Goal: Transaction & Acquisition: Register for event/course

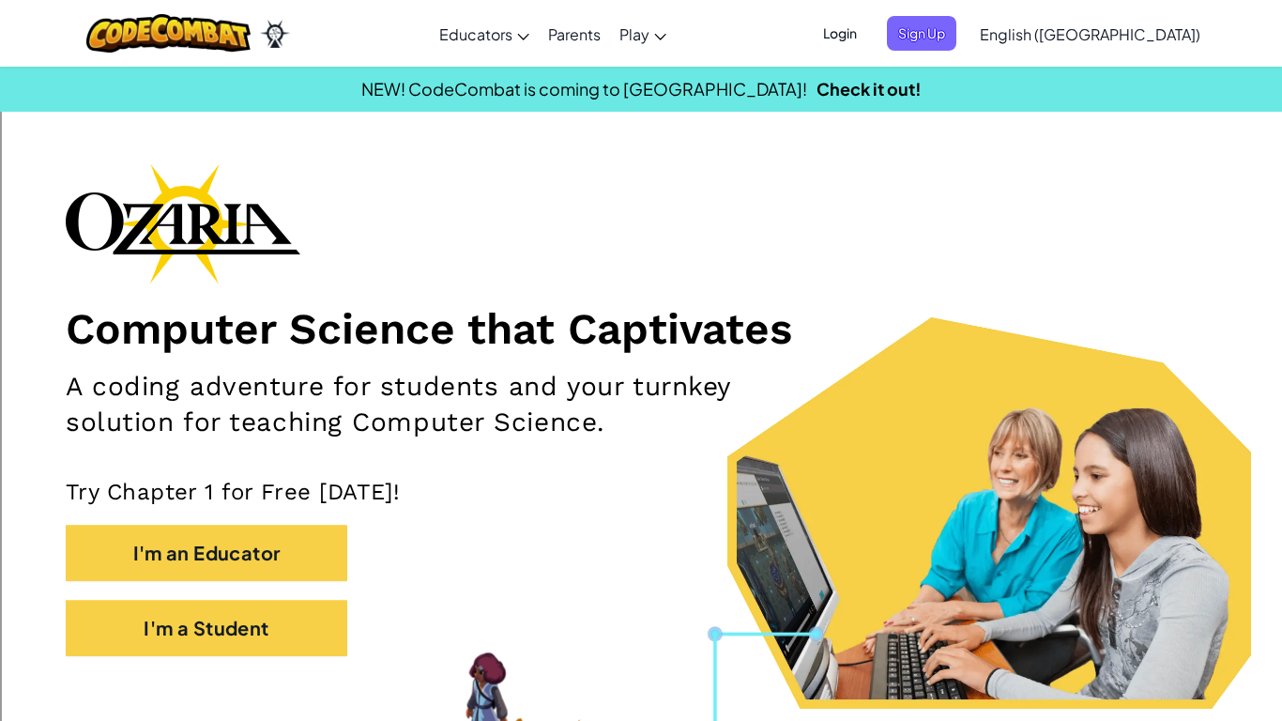
click at [868, 38] on span "Login" at bounding box center [840, 33] width 56 height 35
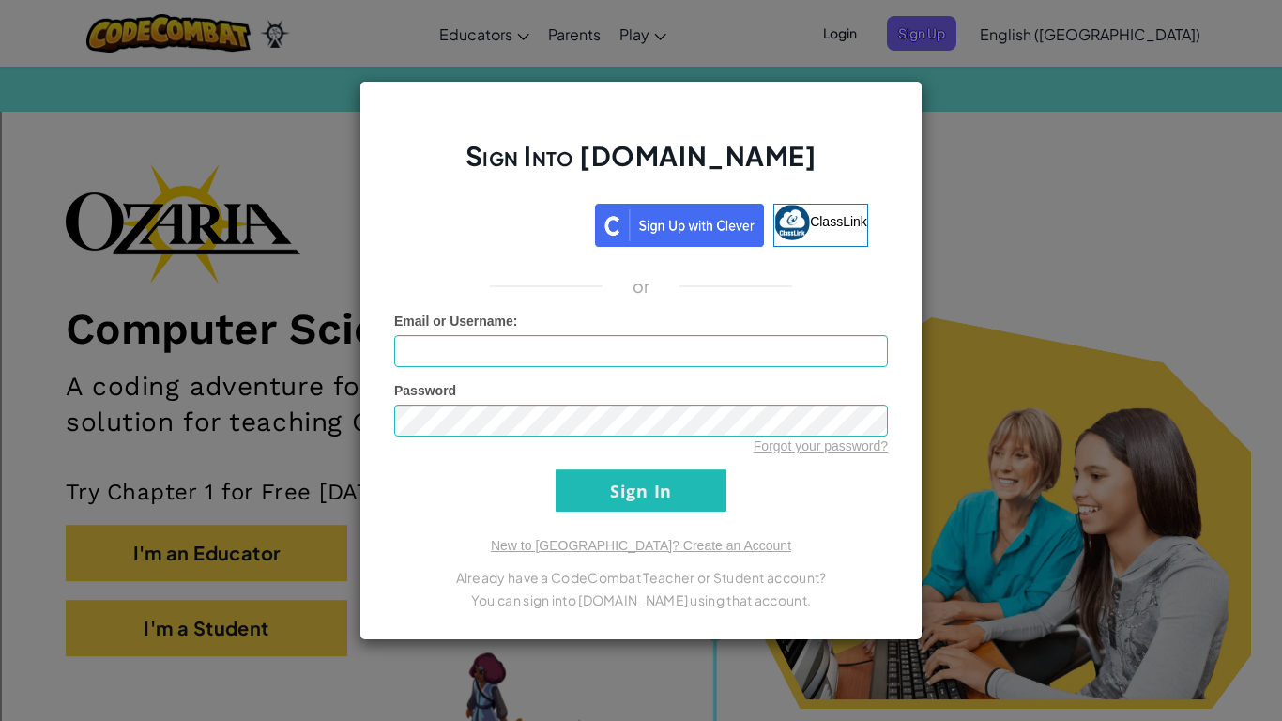
click at [1012, 191] on div "Sign Into [DOMAIN_NAME] ClassLink or Unknown Error Email or Username : Password…" at bounding box center [641, 360] width 1282 height 721
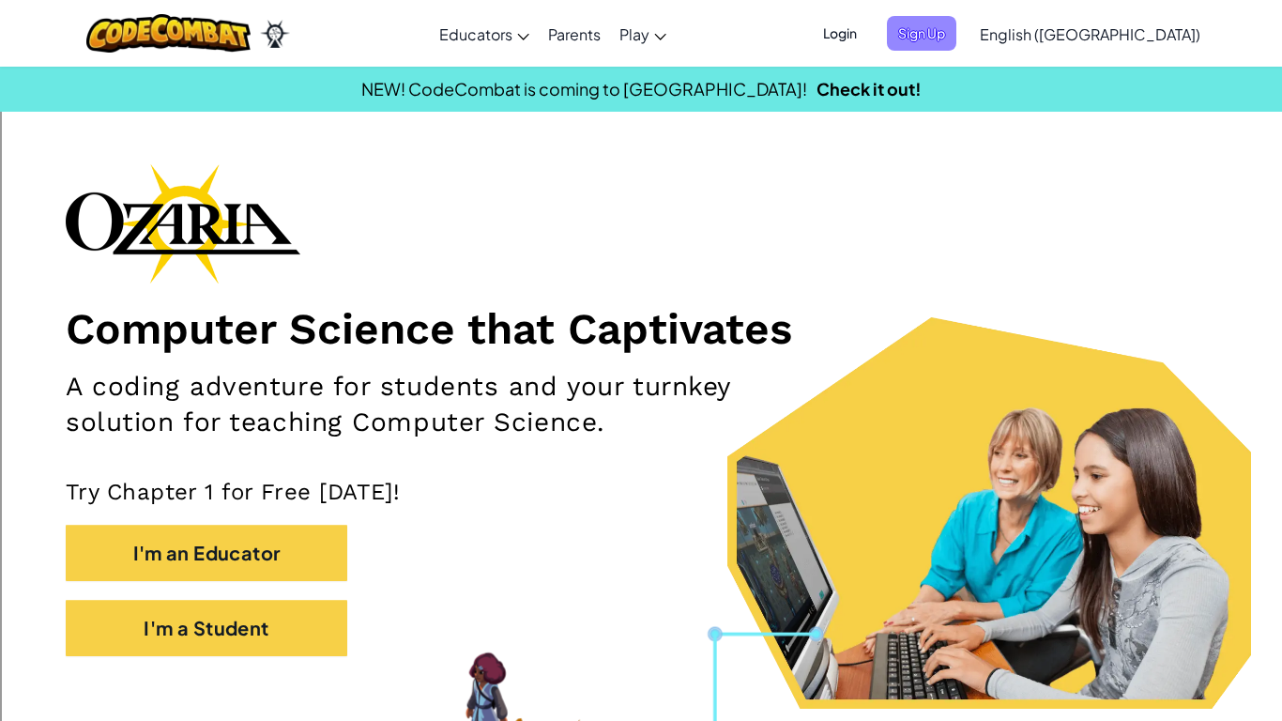
click at [957, 35] on span "Sign Up" at bounding box center [921, 33] width 69 height 35
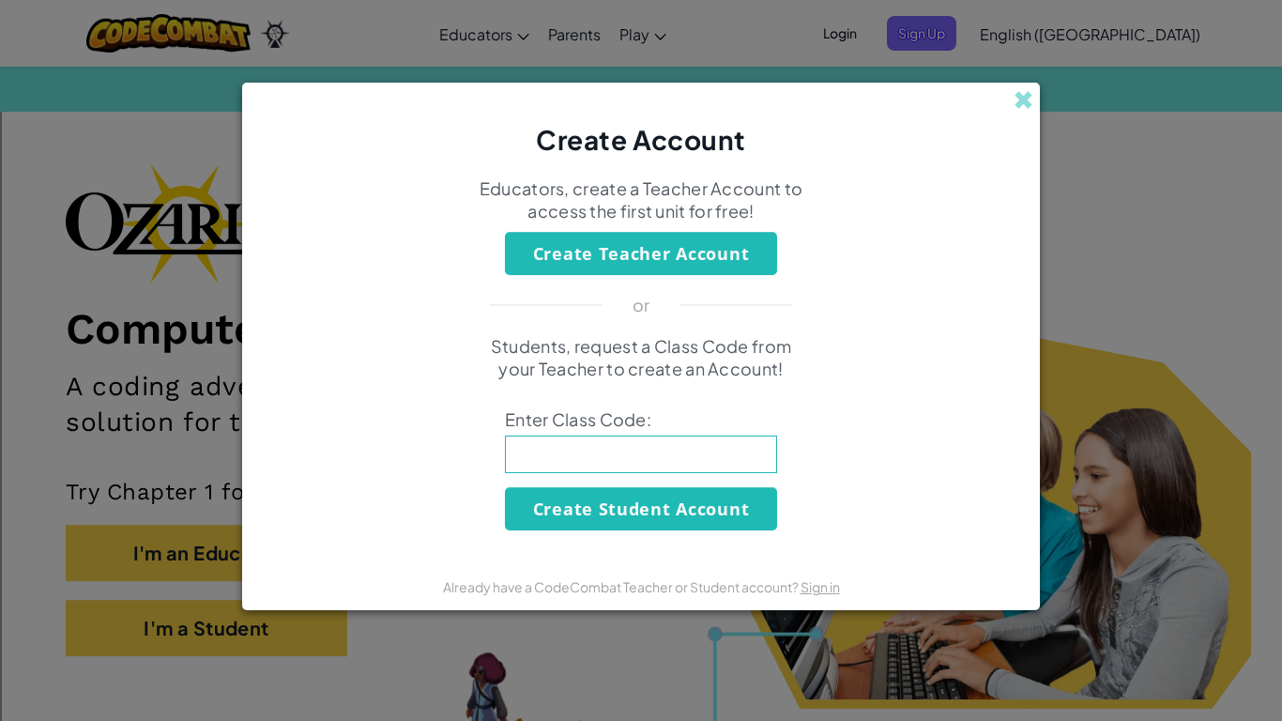
click at [623, 355] on p "Students, request a Class Code from your Teacher to create an Account!" at bounding box center [641, 357] width 329 height 45
click at [1028, 100] on span at bounding box center [1024, 100] width 20 height 20
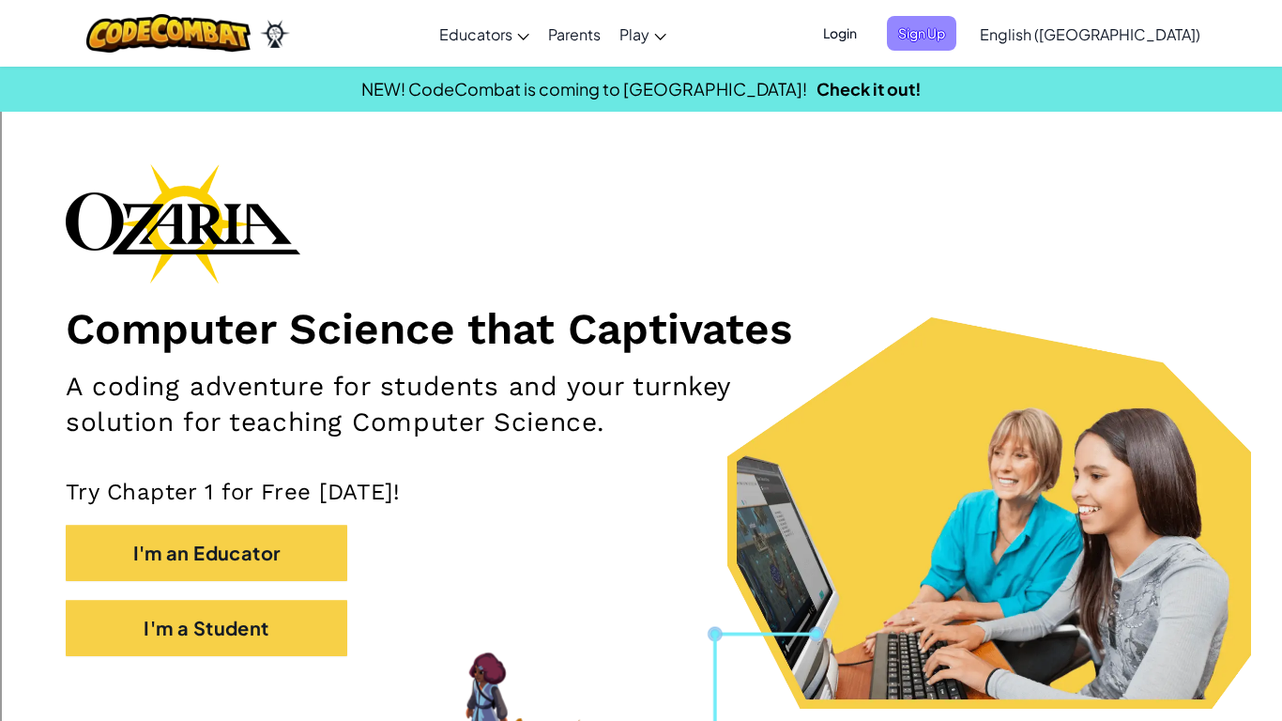
click at [957, 17] on span "Sign Up" at bounding box center [921, 33] width 69 height 35
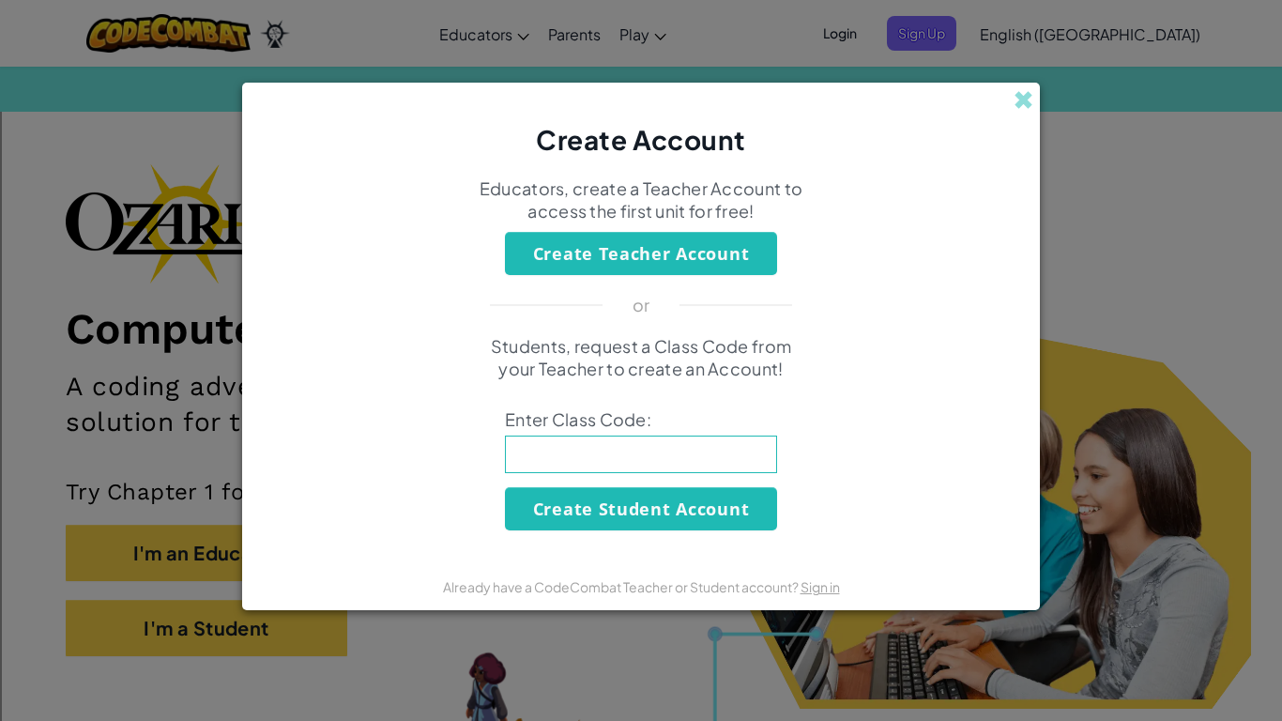
click at [600, 463] on input at bounding box center [641, 455] width 272 height 38
type input "o"
type input "OnlyLockEye"
click at [613, 503] on button "Create Student Account" at bounding box center [641, 508] width 272 height 43
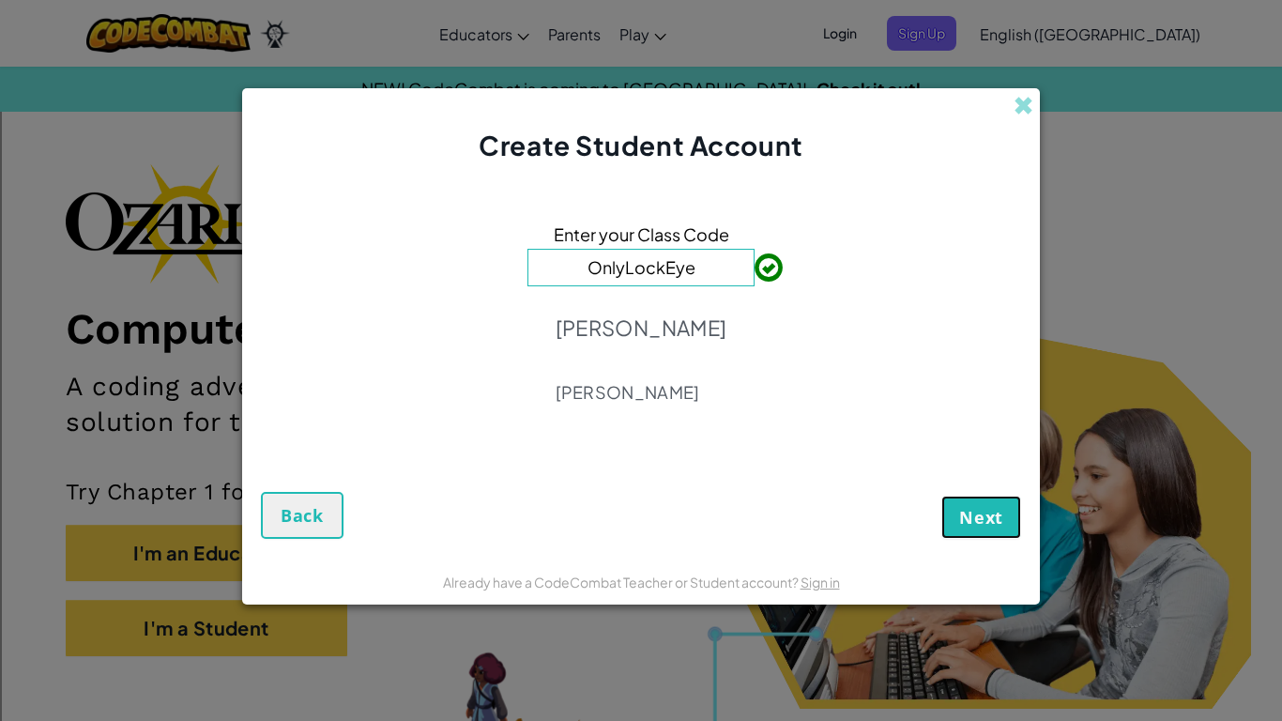
click at [964, 517] on span "Next" at bounding box center [982, 517] width 44 height 23
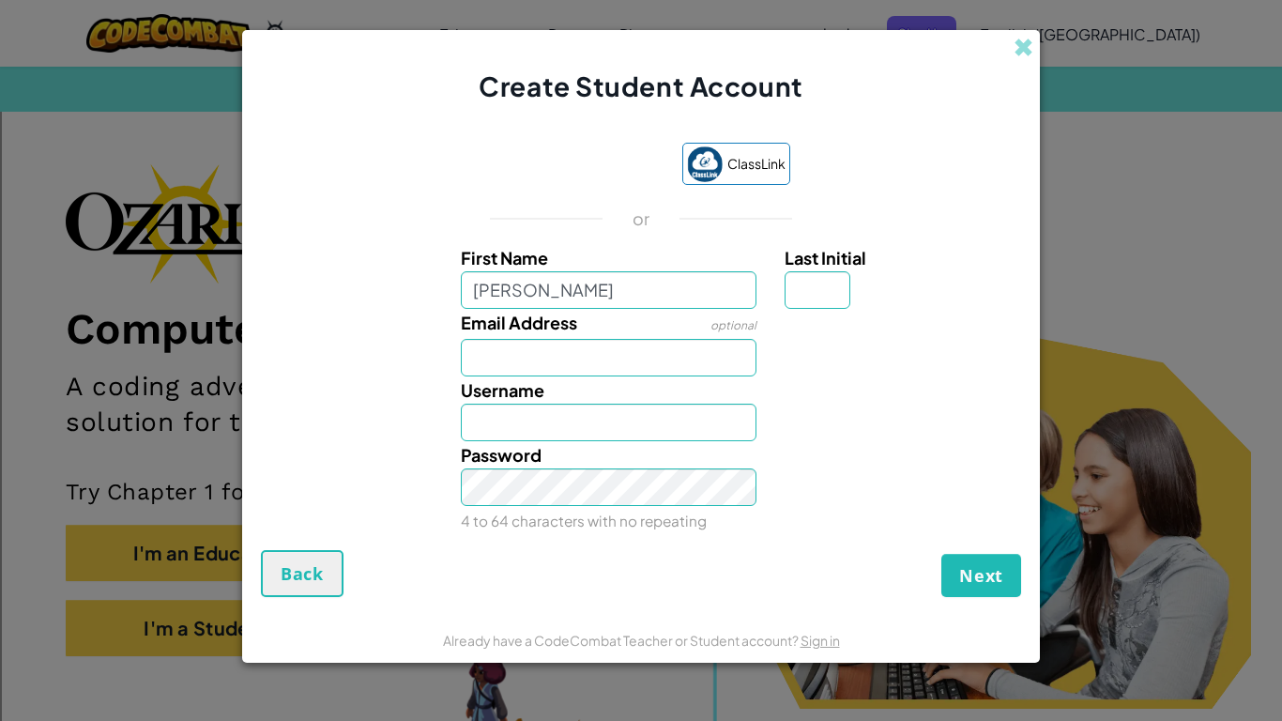
type input "[PERSON_NAME]"
click at [506, 375] on input "Email Address" at bounding box center [609, 358] width 297 height 38
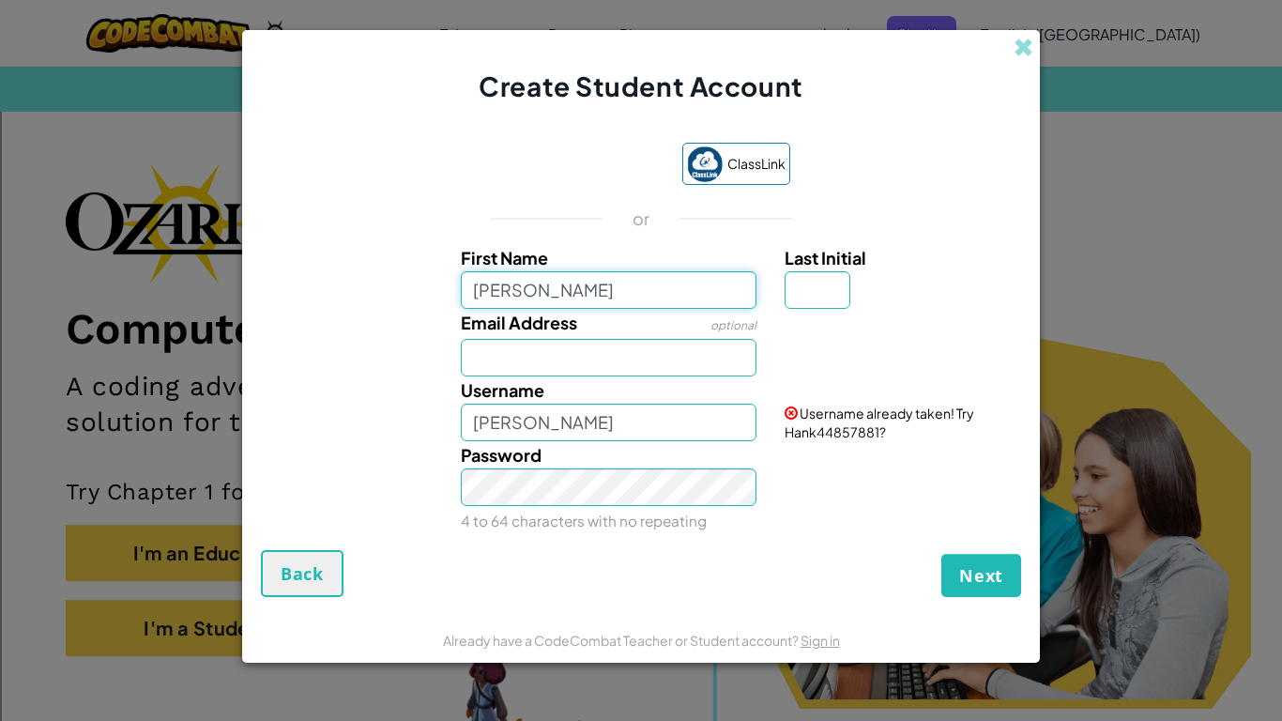
click at [546, 289] on input "[PERSON_NAME]" at bounding box center [609, 290] width 297 height 38
click at [628, 351] on input "Email Address" at bounding box center [609, 358] width 297 height 38
click at [797, 360] on div "Email Address optional" at bounding box center [641, 343] width 779 height 68
click at [839, 431] on span "Username already taken! Try Hank44857881?" at bounding box center [880, 423] width 190 height 36
click at [628, 428] on input "[PERSON_NAME]" at bounding box center [609, 423] width 297 height 38
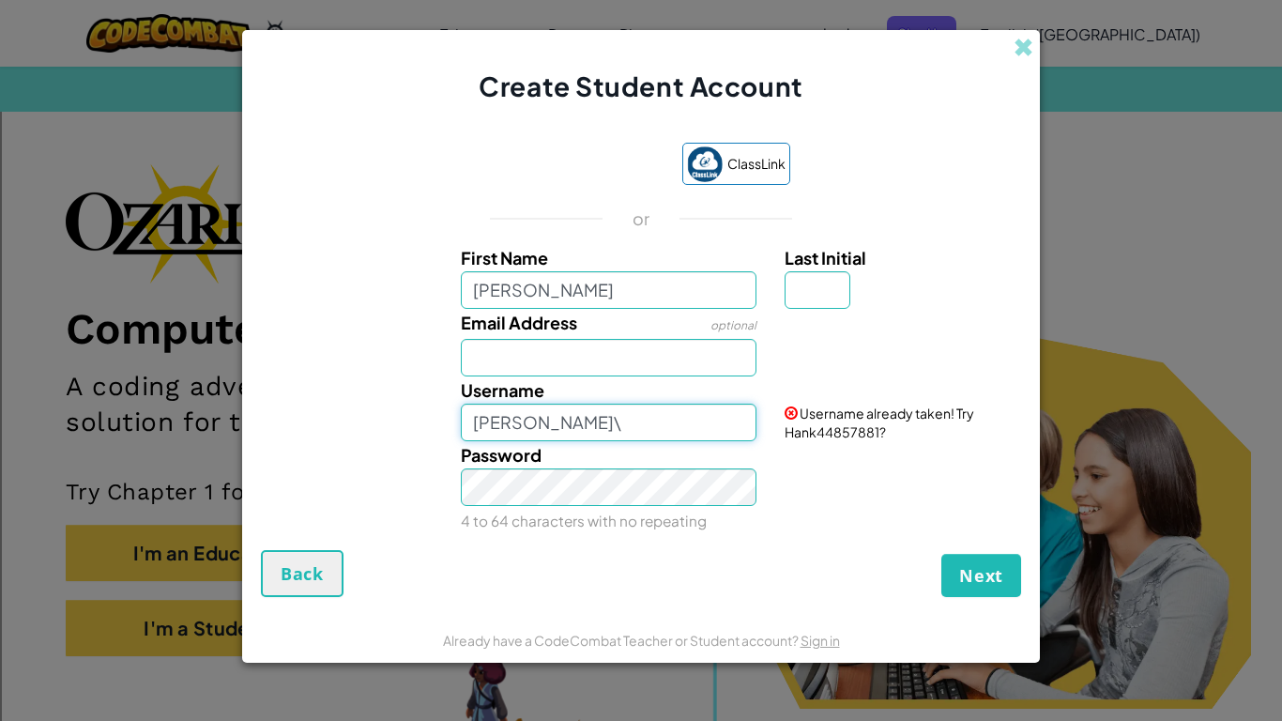
type input "[PERSON_NAME]"
click at [468, 365] on input "Email Address" at bounding box center [609, 358] width 297 height 38
click at [839, 350] on div "Email Address optional" at bounding box center [641, 343] width 779 height 68
click at [703, 291] on input "[PERSON_NAME]" at bounding box center [609, 290] width 297 height 38
type input "H"
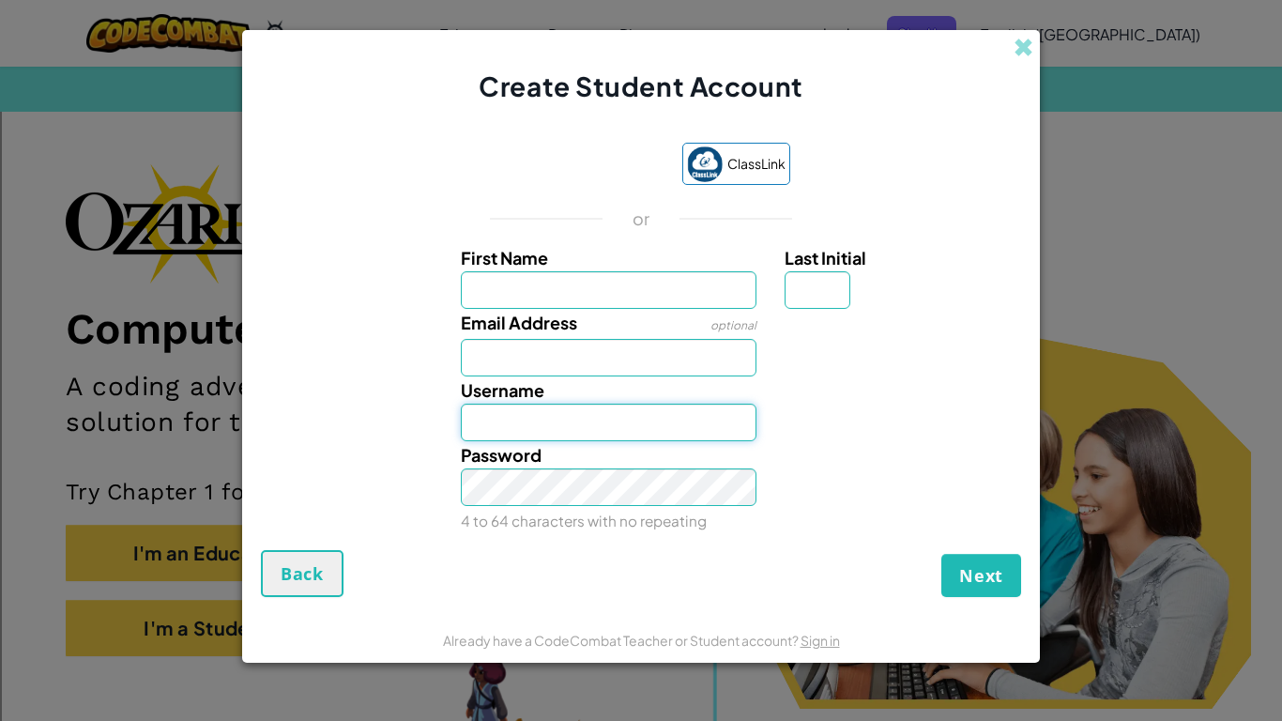
click at [523, 437] on input "Username" at bounding box center [609, 423] width 297 height 38
click at [479, 282] on input "First Name" at bounding box center [609, 290] width 297 height 38
type input "h"
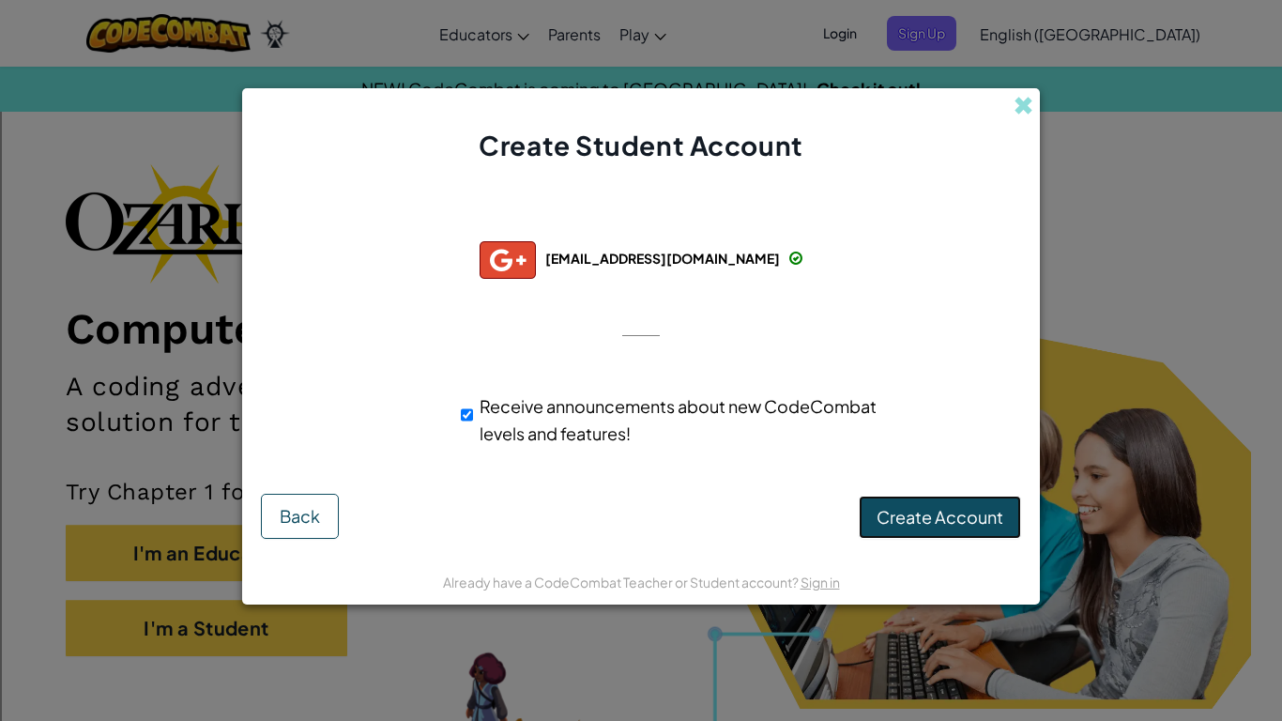
click at [950, 528] on button "Create Account" at bounding box center [940, 517] width 162 height 43
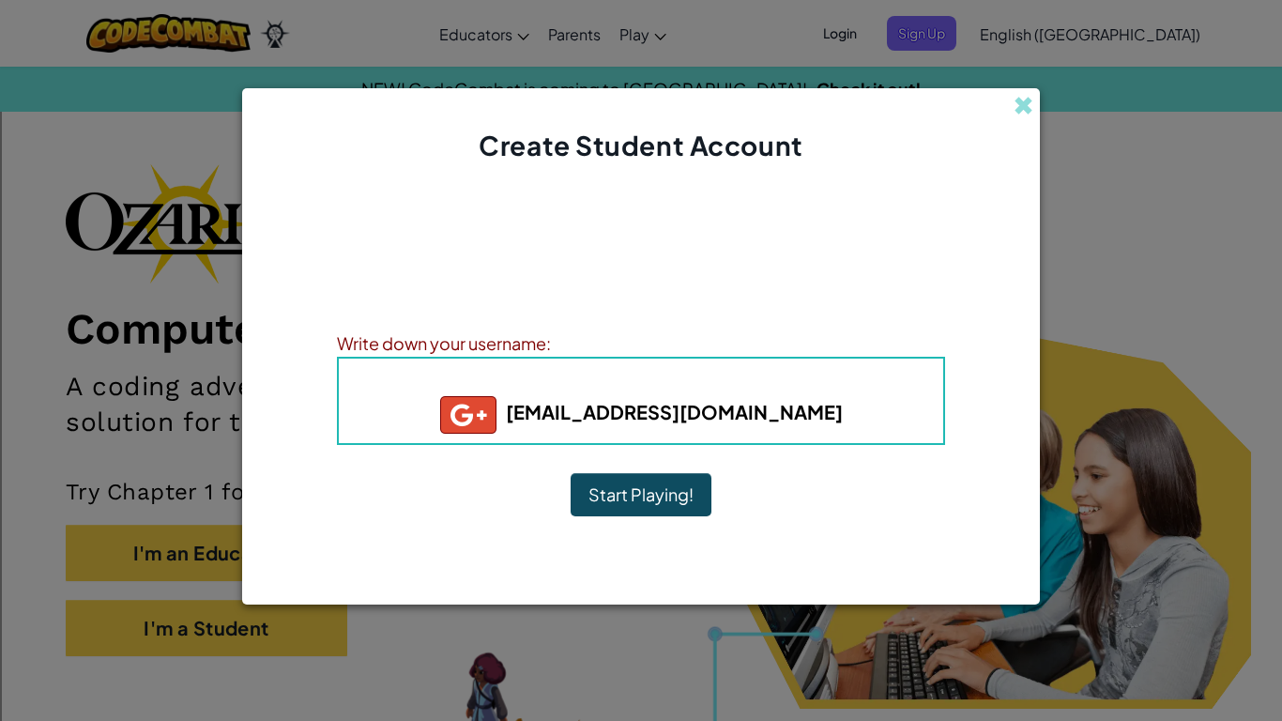
click at [670, 490] on button "Start Playing!" at bounding box center [641, 494] width 141 height 43
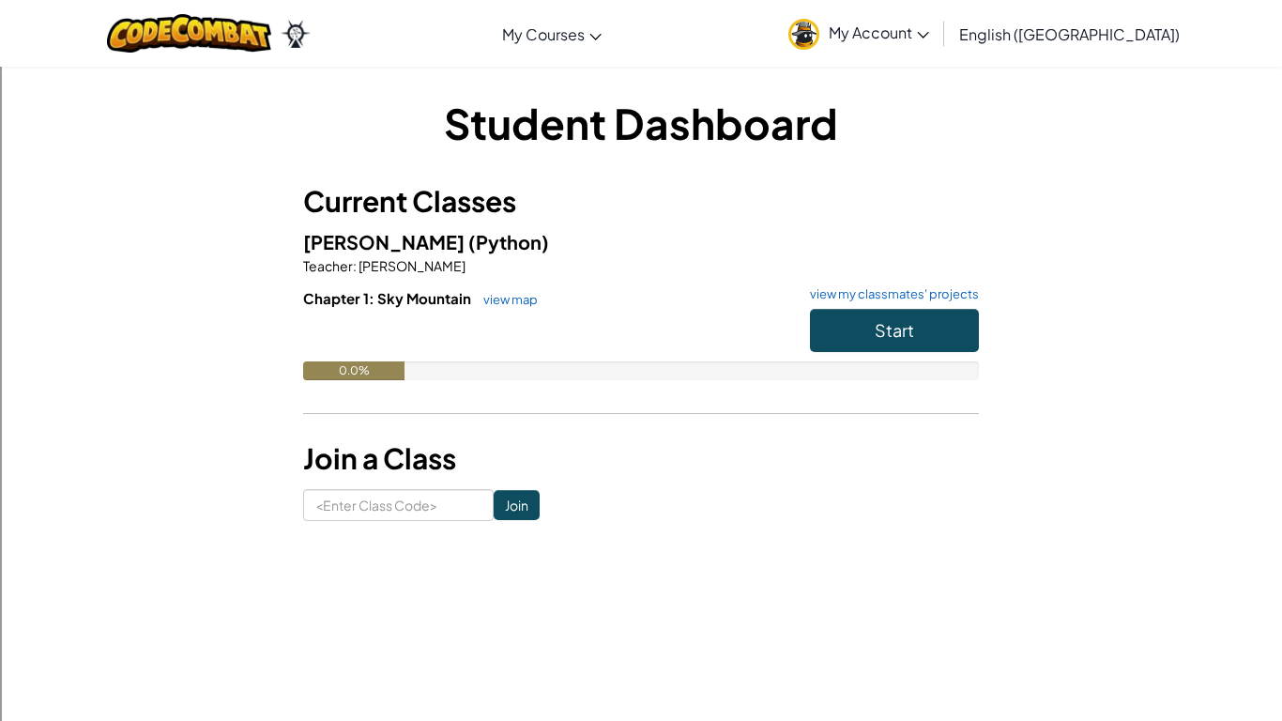
click at [820, 23] on img at bounding box center [804, 34] width 31 height 31
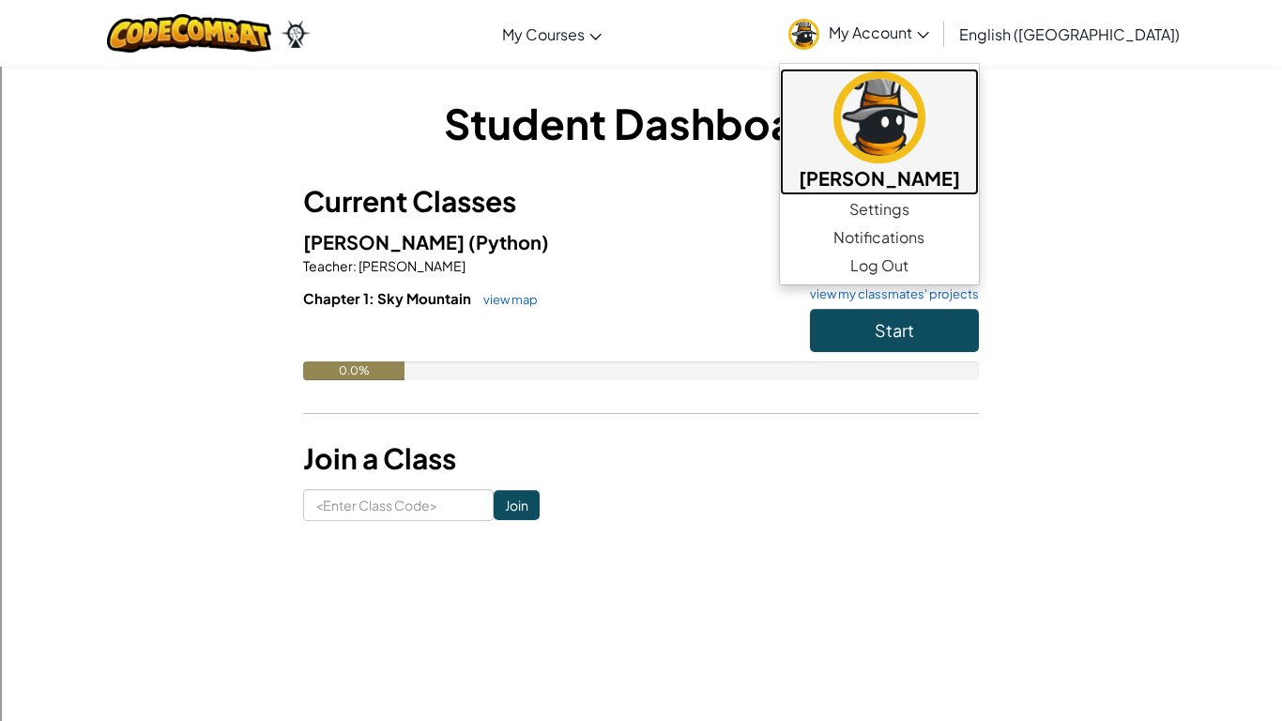
click at [926, 130] on img at bounding box center [880, 117] width 92 height 92
